Goal: Transaction & Acquisition: Purchase product/service

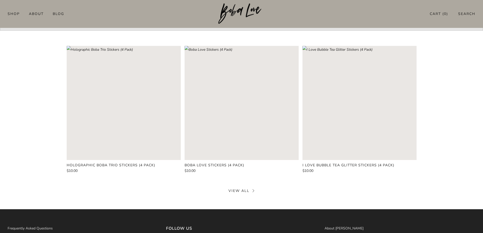
scroll to position [257, 0]
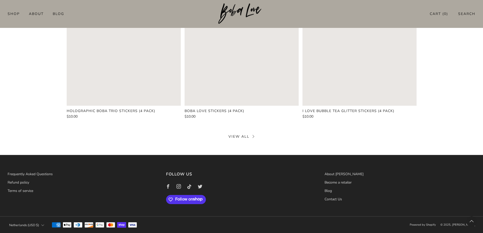
click at [238, 136] on link "View all" at bounding box center [241, 136] width 26 height 5
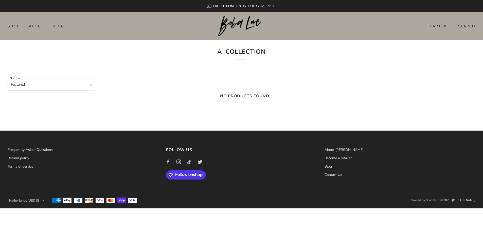
click at [68, 85] on select "Featured Best selling Alphabetically, A-Z Alphabetically, Z-A Price, low to hig…" at bounding box center [51, 85] width 87 height 12
select select "best-selling"
click at [8, 79] on select "Featured Best selling Alphabetically, A-Z Alphabetically, Z-A Price, low to hig…" at bounding box center [51, 85] width 87 height 12
click at [10, 24] on link "Shop" at bounding box center [14, 26] width 12 height 8
